Goal: Transaction & Acquisition: Download file/media

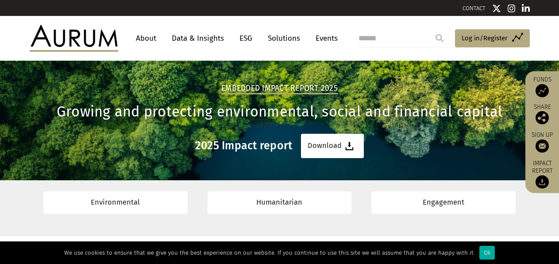
click at [238, 151] on h3 "2025 Impact report" at bounding box center [243, 145] width 97 height 13
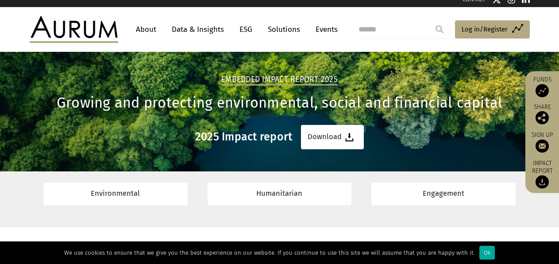
scroll to position [12, 0]
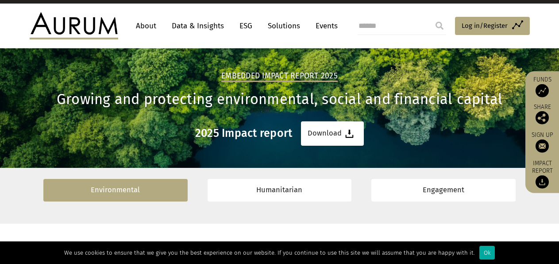
click at [127, 190] on link "Environmental" at bounding box center [115, 190] width 144 height 23
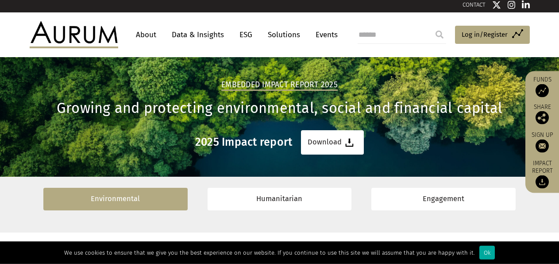
scroll to position [0, 0]
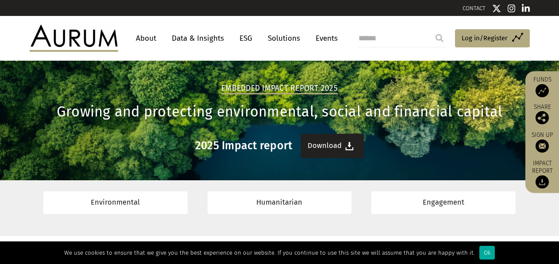
click at [339, 144] on link "Download" at bounding box center [332, 146] width 63 height 24
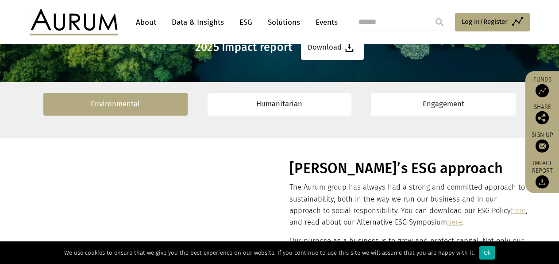
click at [113, 104] on link "Environmental" at bounding box center [115, 104] width 144 height 23
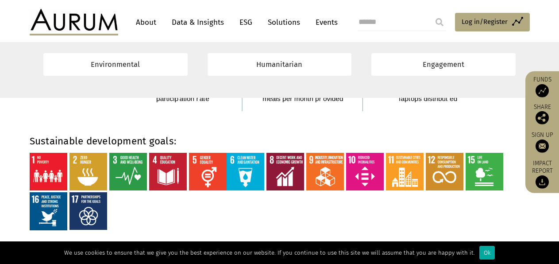
scroll to position [2569, 0]
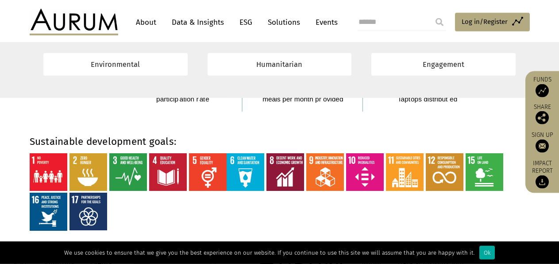
click at [544, 85] on img at bounding box center [542, 90] width 13 height 13
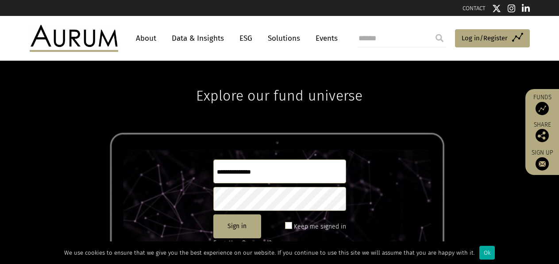
click at [259, 175] on input "text" at bounding box center [279, 171] width 133 height 24
type input "**********"
click at [244, 229] on button "Sign in" at bounding box center [237, 226] width 48 height 24
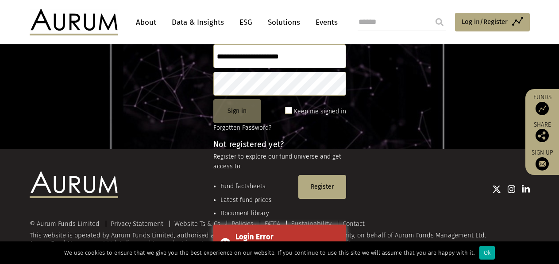
scroll to position [116, 0]
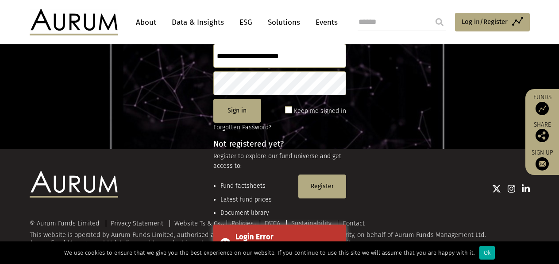
click at [289, 111] on span at bounding box center [288, 109] width 7 height 7
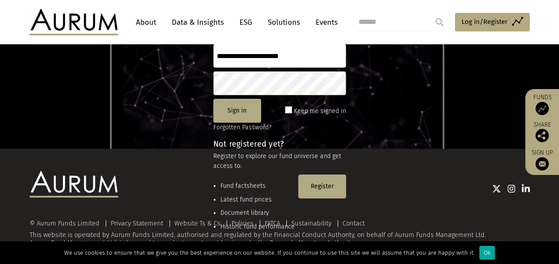
click at [324, 190] on div at bounding box center [324, 189] width 412 height 12
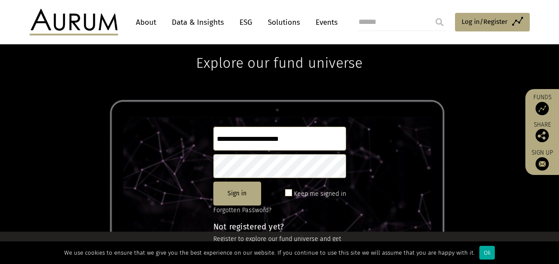
scroll to position [0, 0]
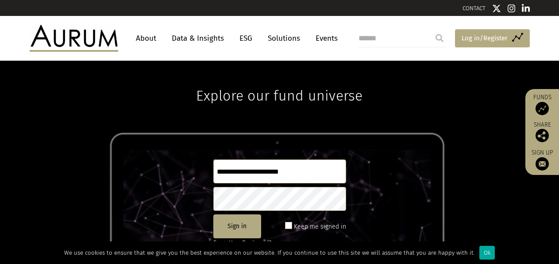
click at [478, 35] on span "Log in/Register" at bounding box center [485, 38] width 46 height 11
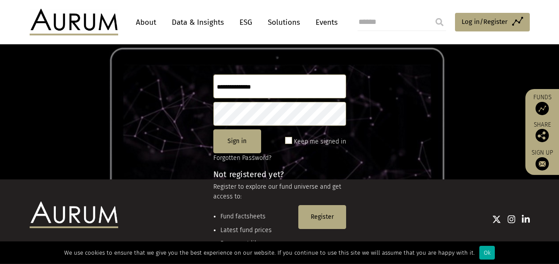
scroll to position [121, 0]
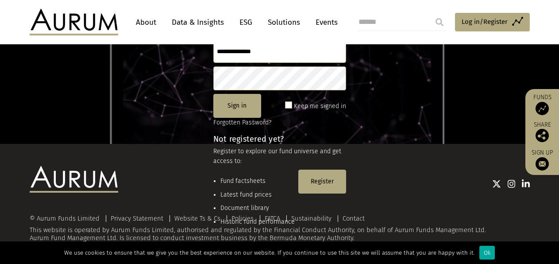
click at [320, 176] on div at bounding box center [324, 183] width 412 height 35
click at [316, 184] on div at bounding box center [324, 184] width 412 height 12
click at [321, 175] on div at bounding box center [324, 183] width 412 height 35
click at [479, 250] on div "Ok" at bounding box center [486, 253] width 15 height 14
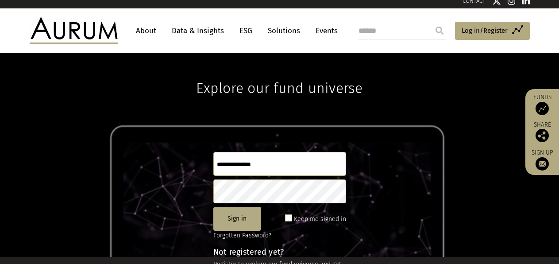
scroll to position [0, 0]
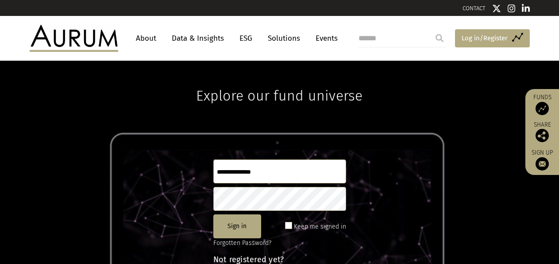
click at [484, 36] on span "Log in/Register" at bounding box center [485, 38] width 46 height 11
type input "**********"
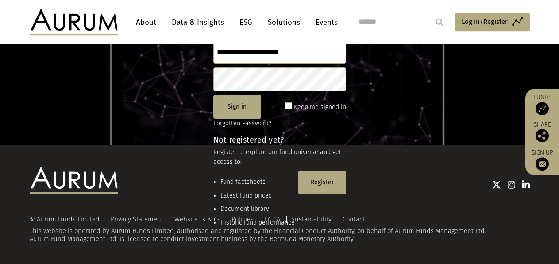
scroll to position [121, 0]
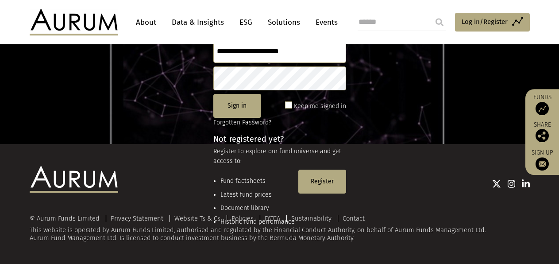
type input "**********"
click at [321, 182] on div at bounding box center [324, 184] width 412 height 12
click at [328, 180] on div at bounding box center [324, 184] width 412 height 12
click at [402, 110] on div "**********" at bounding box center [279, 42] width 559 height 204
click at [327, 180] on div at bounding box center [324, 184] width 412 height 12
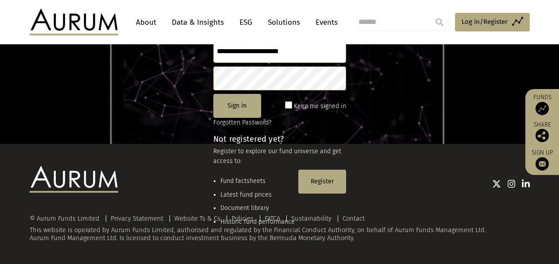
click at [321, 182] on div at bounding box center [324, 184] width 412 height 12
